Goal: Contribute content: Contribute content

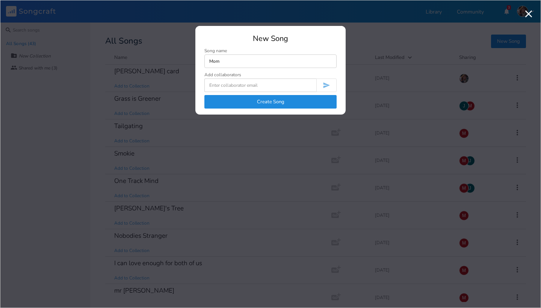
type input "Mom"
click at [299, 103] on button "Create Song" at bounding box center [270, 102] width 132 height 14
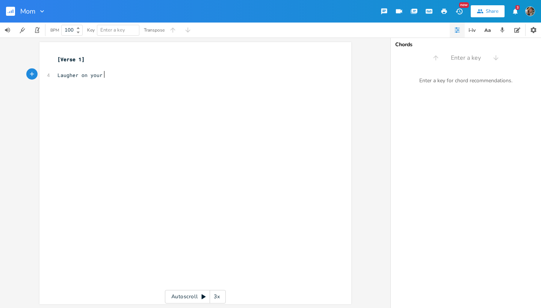
type textarea "Laugher on your ht"
type textarea "face"
type textarea "I am"
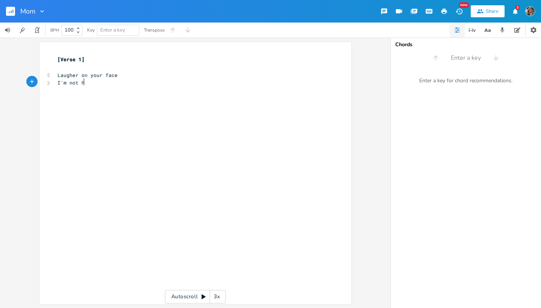
type textarea "'m not ht"
type textarea "sure ht"
type textarea "words matter"
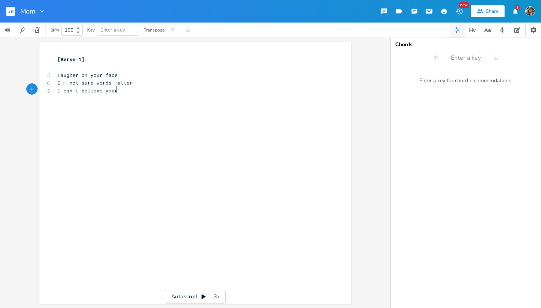
type textarea "I can't believe your ht"
type textarea "her"
type textarea "e"
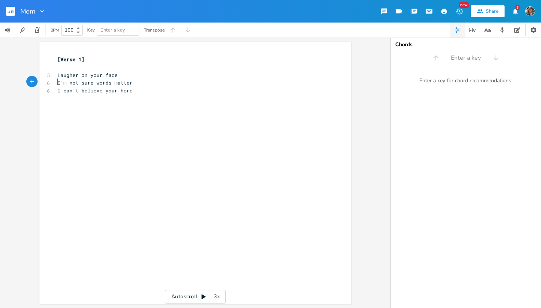
click at [57, 82] on span "I'm not sure words matter" at bounding box center [94, 82] width 75 height 7
click at [56, 82] on pre "​" at bounding box center [191, 83] width 271 height 8
type textarea "l"
type textarea "all th"
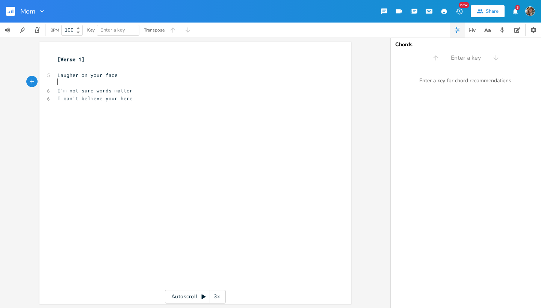
type textarea "As"
type textarea "ll the memories I hold deer"
type textarea "ar"
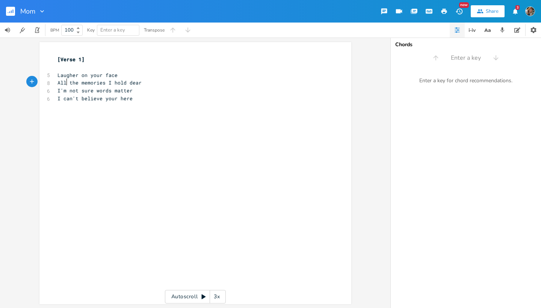
click at [62, 84] on span "All the memories I hold dear" at bounding box center [99, 82] width 84 height 7
click at [60, 83] on span "the memories I hold dear" at bounding box center [93, 82] width 72 height 7
type textarea "T"
click at [95, 83] on span "The memories I hold dear" at bounding box center [93, 82] width 72 height 7
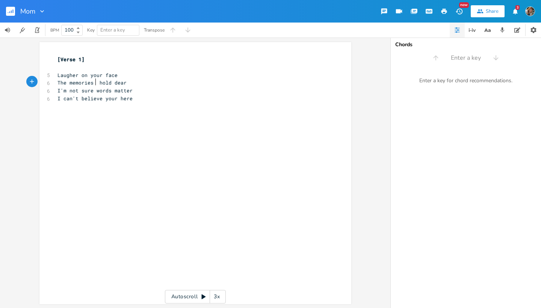
type textarea "we"
click at [144, 95] on pre "I can't believe your here" at bounding box center [191, 99] width 271 height 8
type textarea "I"
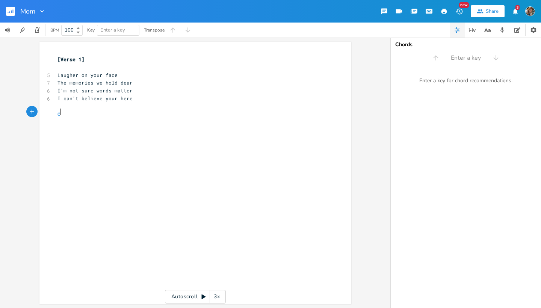
type textarea "Cry"
type textarea "Tears ht"
type textarea "ran ht"
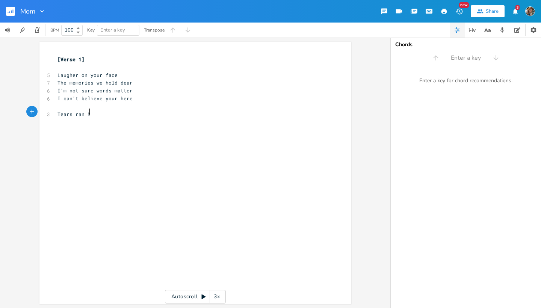
scroll to position [0, 11]
type textarea "down my ht"
type textarea "face when"
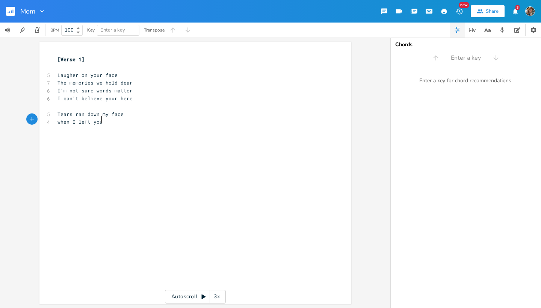
type textarea "when I left you ht"
type textarea "that day"
type textarea "fek"
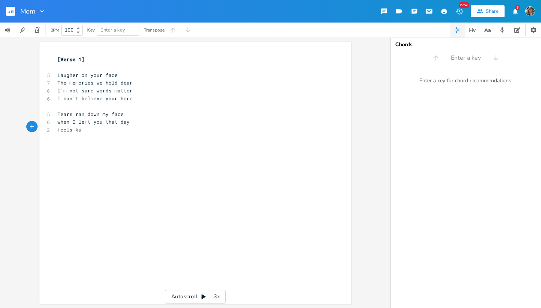
type textarea "els kuje"
type textarea "like [DATE] ht"
type textarea "when you"
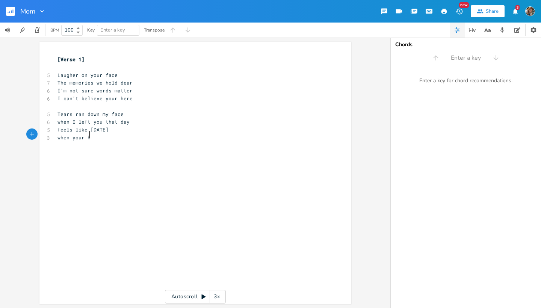
type textarea "when your ht"
type textarea "touch"
type textarea "ran ht"
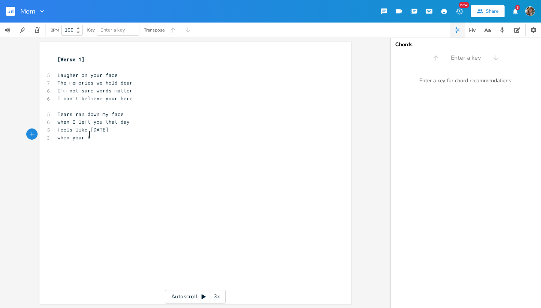
scroll to position [0, 24]
type textarea "when your ht"
type textarea "touch ht"
type textarea "a"
type textarea "[PERSON_NAME]"
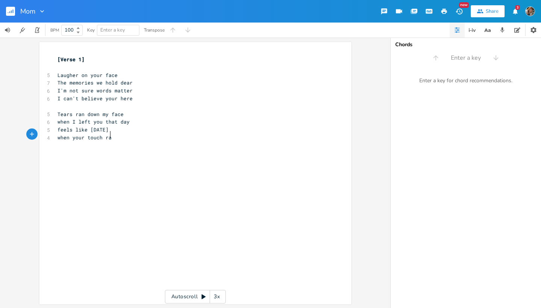
scroll to position [0, 3]
type textarea "n"
type textarea "when your ht"
type textarea "when you ht"
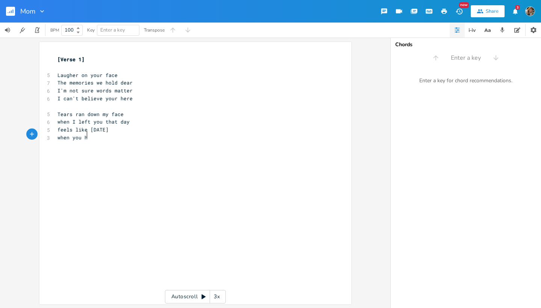
scroll to position [0, 23]
type textarea "you ht"
type textarea "i"
type textarea "that i"
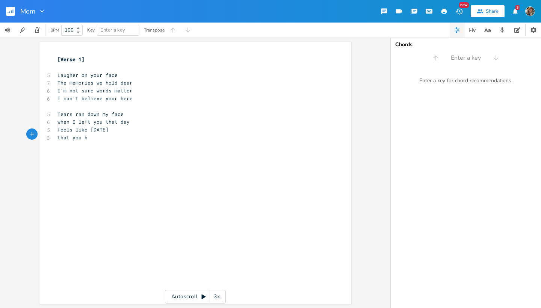
type textarea "you ht"
type textarea "r touch ran though"
type textarea "rough me"
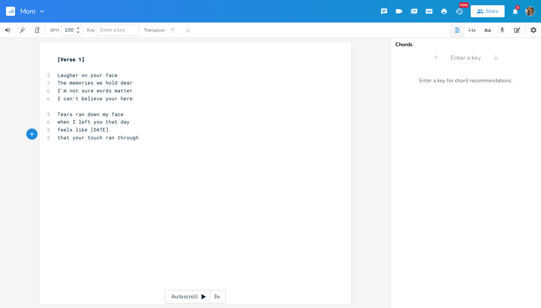
scroll to position [0, 17]
click at [120, 118] on span "when I left you that day" at bounding box center [93, 121] width 72 height 7
type textarea "w"
click at [126, 126] on pre "feels like [DATE]" at bounding box center [191, 130] width 271 height 8
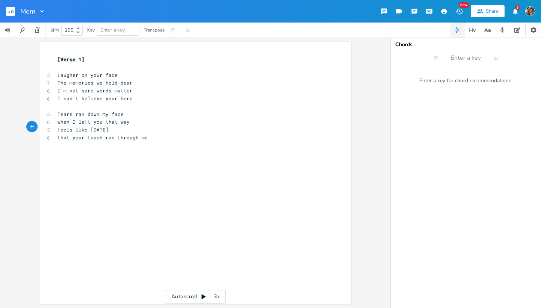
click at [148, 136] on pre "that your touch ran through me" at bounding box center [191, 138] width 271 height 8
type textarea "I ca'nt"
type textarea "n't believe you"
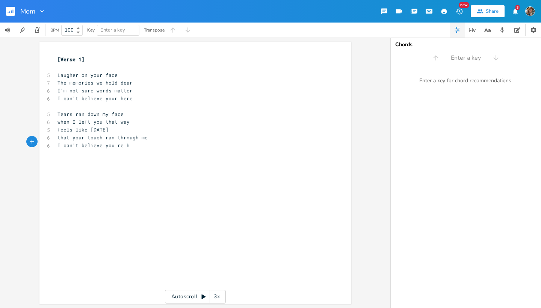
type textarea "you're hers"
type textarea "e"
click at [113, 96] on span "I can't believe your here" at bounding box center [94, 98] width 75 height 7
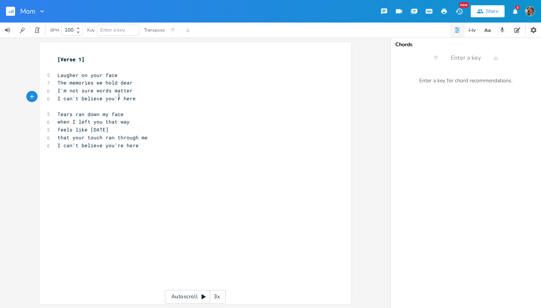
type textarea "'re"
click at [57, 68] on pre "​" at bounding box center [191, 68] width 271 height 8
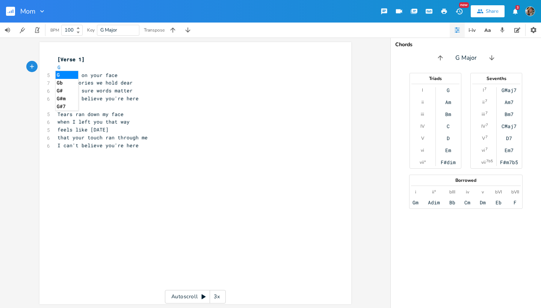
type textarea "G"
click at [48, 62] on div "G xxxxxxxxxx [Verse 1] G 5 Laugher on your face 7 The memories we hold dear 6 I…" at bounding box center [195, 173] width 312 height 262
click at [56, 82] on pre "The memories we hold dear" at bounding box center [191, 83] width 271 height 8
type textarea "The memories we hold dear"
drag, startPoint x: 54, startPoint y: 82, endPoint x: 129, endPoint y: 80, distance: 74.8
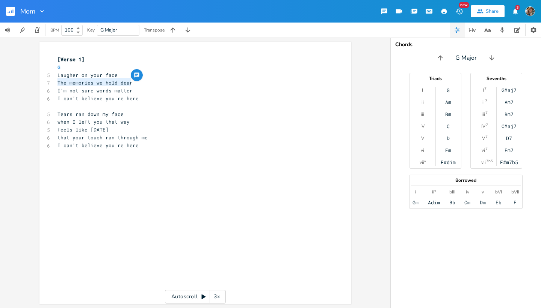
click at [129, 80] on div "The memories we hold dear x [Verse 1] G 5 Laugher on your face 7 The memories w…" at bounding box center [195, 173] width 312 height 262
click at [131, 83] on span "The memories we hold dear" at bounding box center [94, 82] width 75 height 7
click at [144, 93] on pre "I'm not sure words matter" at bounding box center [191, 91] width 271 height 8
click at [64, 83] on span "The memories we hold dear" at bounding box center [94, 82] width 75 height 7
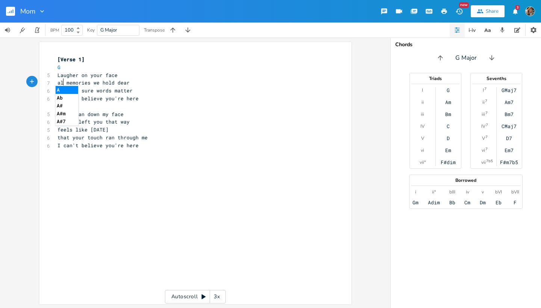
scroll to position [0, 5]
type textarea "all"
click at [150, 95] on pre "I can't believe you're here" at bounding box center [191, 99] width 271 height 8
click at [56, 89] on pre "I'm not sure words matter" at bounding box center [191, 91] width 271 height 8
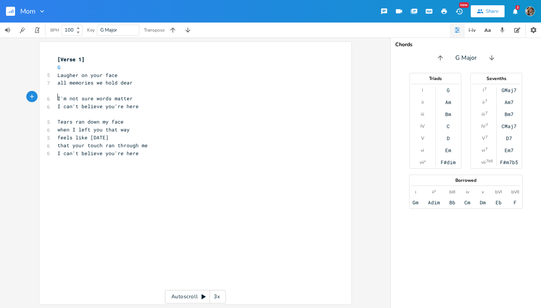
click at [56, 88] on pre "​" at bounding box center [191, 91] width 271 height 8
type textarea "you ht"
type textarea "havent"
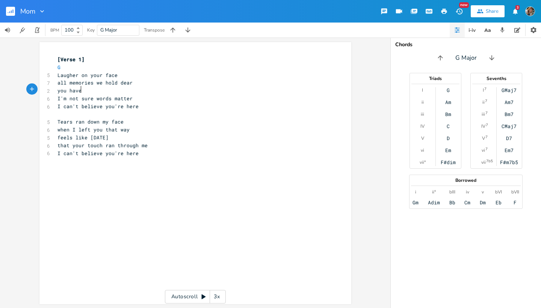
type textarea "n"
type textarea "can"
type textarea "'t s"
type textarea "say h"
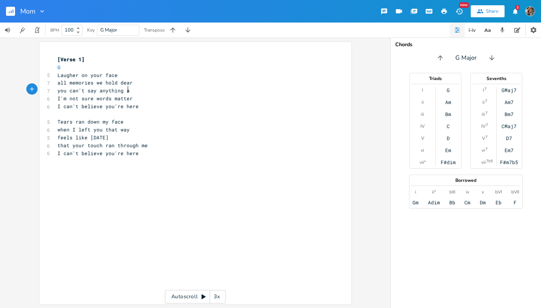
scroll to position [0, 20]
type textarea "anything at la"
type textarea "all"
click at [80, 89] on span "you can't say anything at all" at bounding box center [100, 90] width 87 height 7
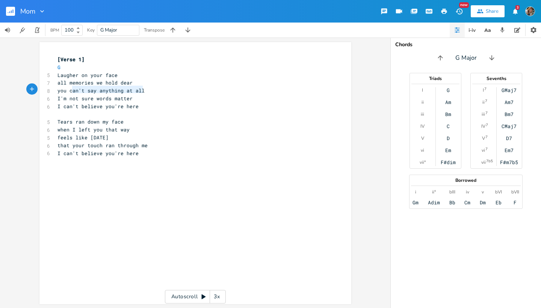
type textarea "can't say anything at all"
drag, startPoint x: 141, startPoint y: 91, endPoint x: 67, endPoint y: 89, distance: 74.0
click at [67, 89] on span "you can't say anything at all" at bounding box center [100, 90] width 87 height 7
type textarea "say nothing at all"
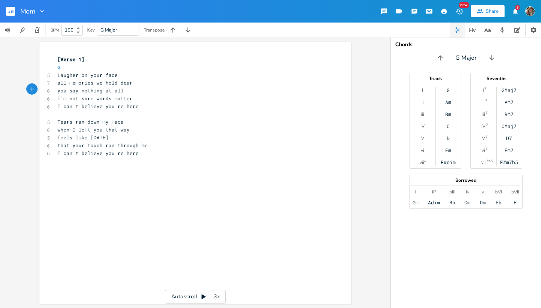
scroll to position [0, 33]
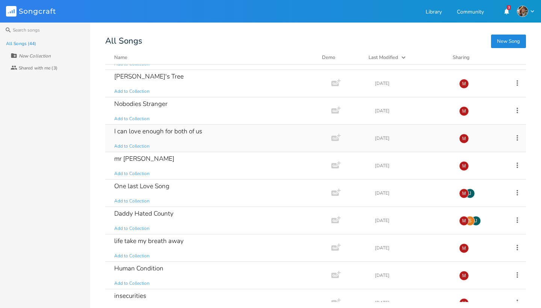
scroll to position [164, 0]
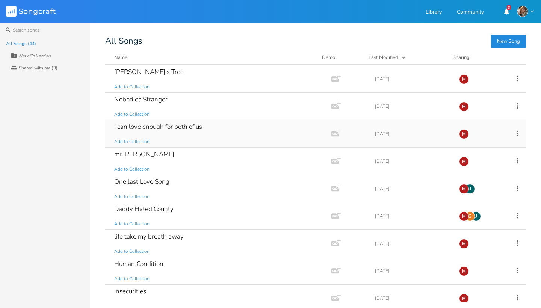
click at [121, 126] on div "I can love enough for both of us" at bounding box center [158, 127] width 88 height 6
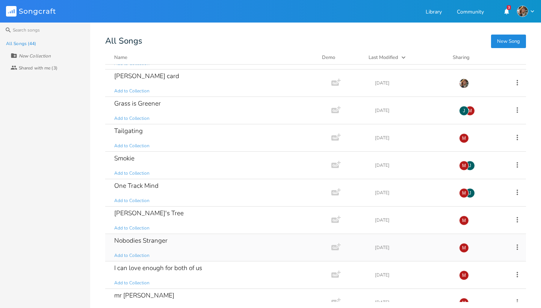
scroll to position [21, 0]
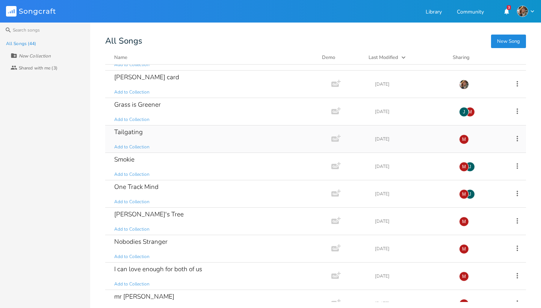
click at [165, 138] on div "Tailgating Add to Collection" at bounding box center [216, 139] width 205 height 27
